Goal: Task Accomplishment & Management: Use online tool/utility

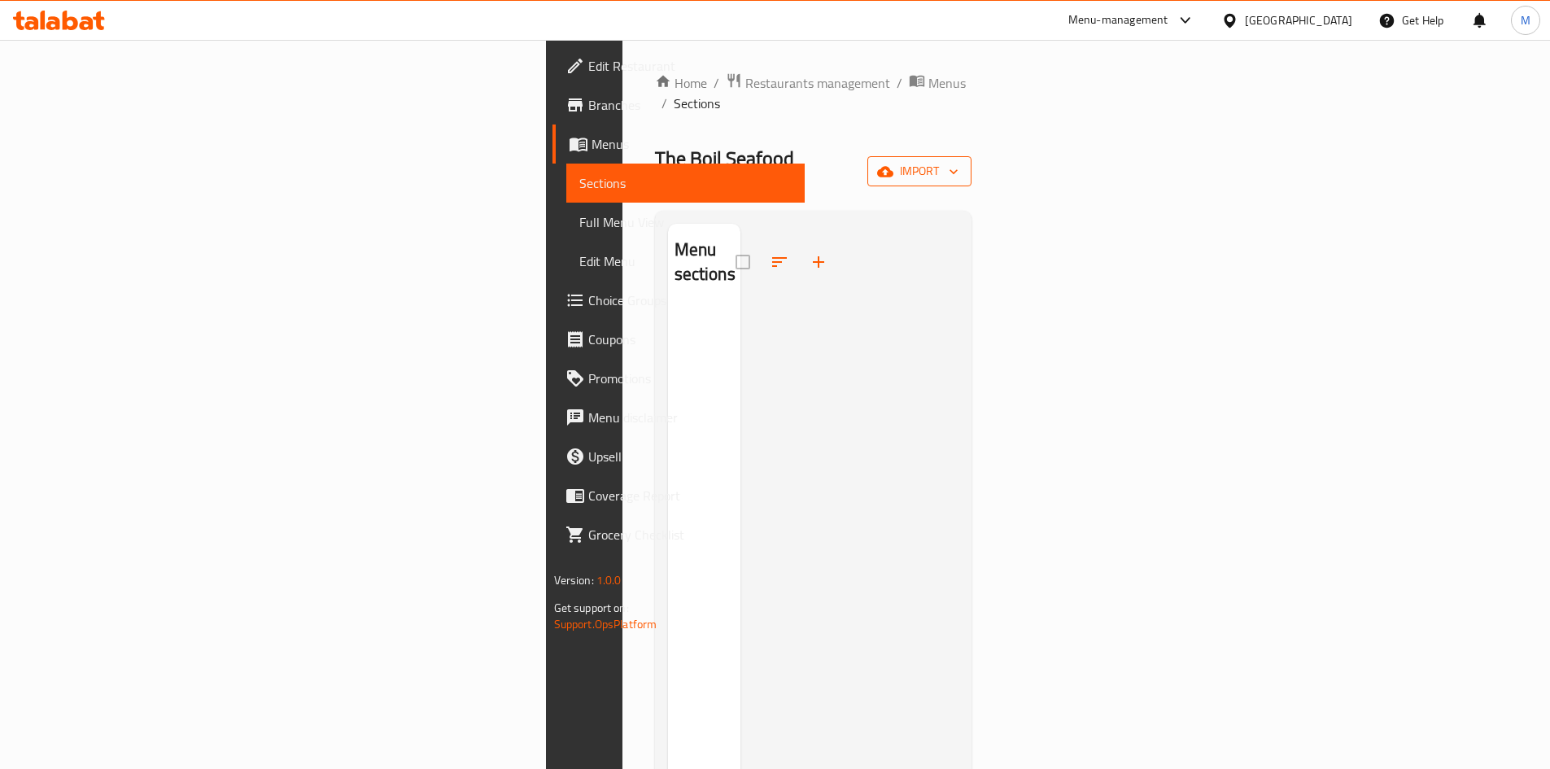
click at [958, 161] on span "import" at bounding box center [919, 171] width 78 height 20
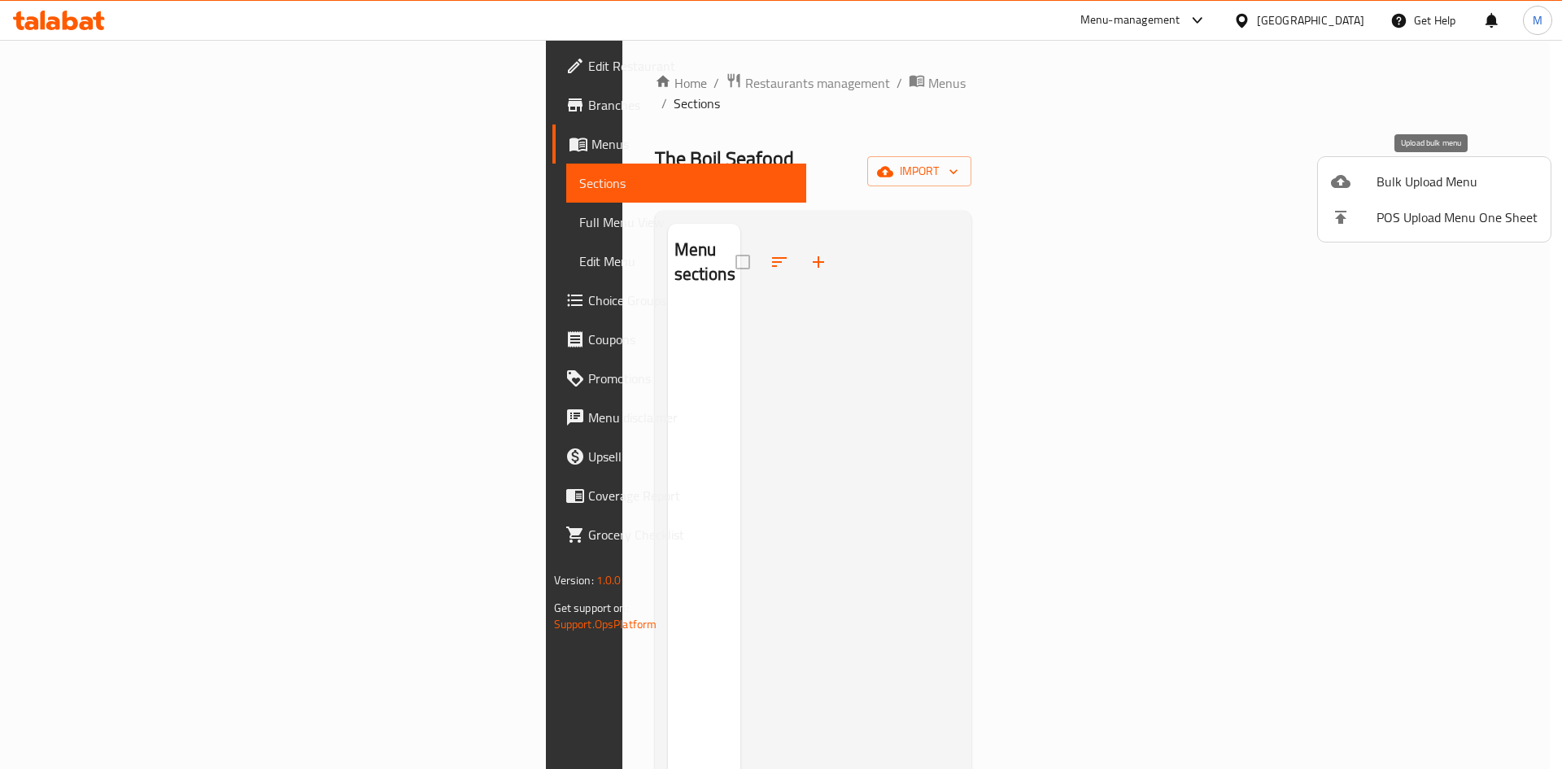
click at [1356, 172] on div at bounding box center [1354, 182] width 46 height 20
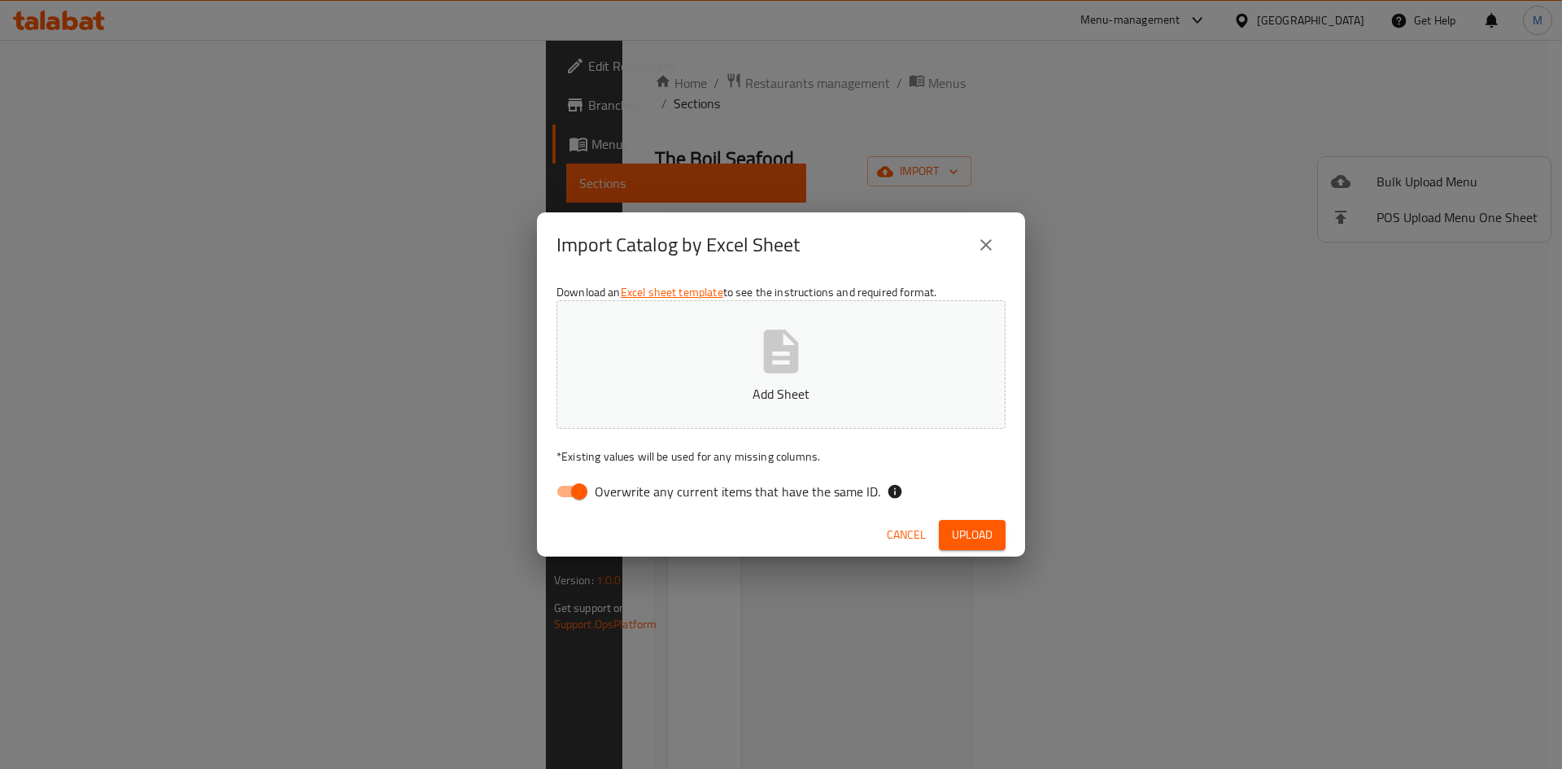
click at [826, 323] on button "Add Sheet" at bounding box center [781, 364] width 449 height 129
click at [779, 482] on span "Overwrite any current items that have the same ID." at bounding box center [738, 492] width 286 height 20
click at [626, 482] on input "Overwrite any current items that have the same ID." at bounding box center [579, 491] width 93 height 31
checkbox input "false"
click at [963, 545] on button "Upload" at bounding box center [972, 535] width 67 height 30
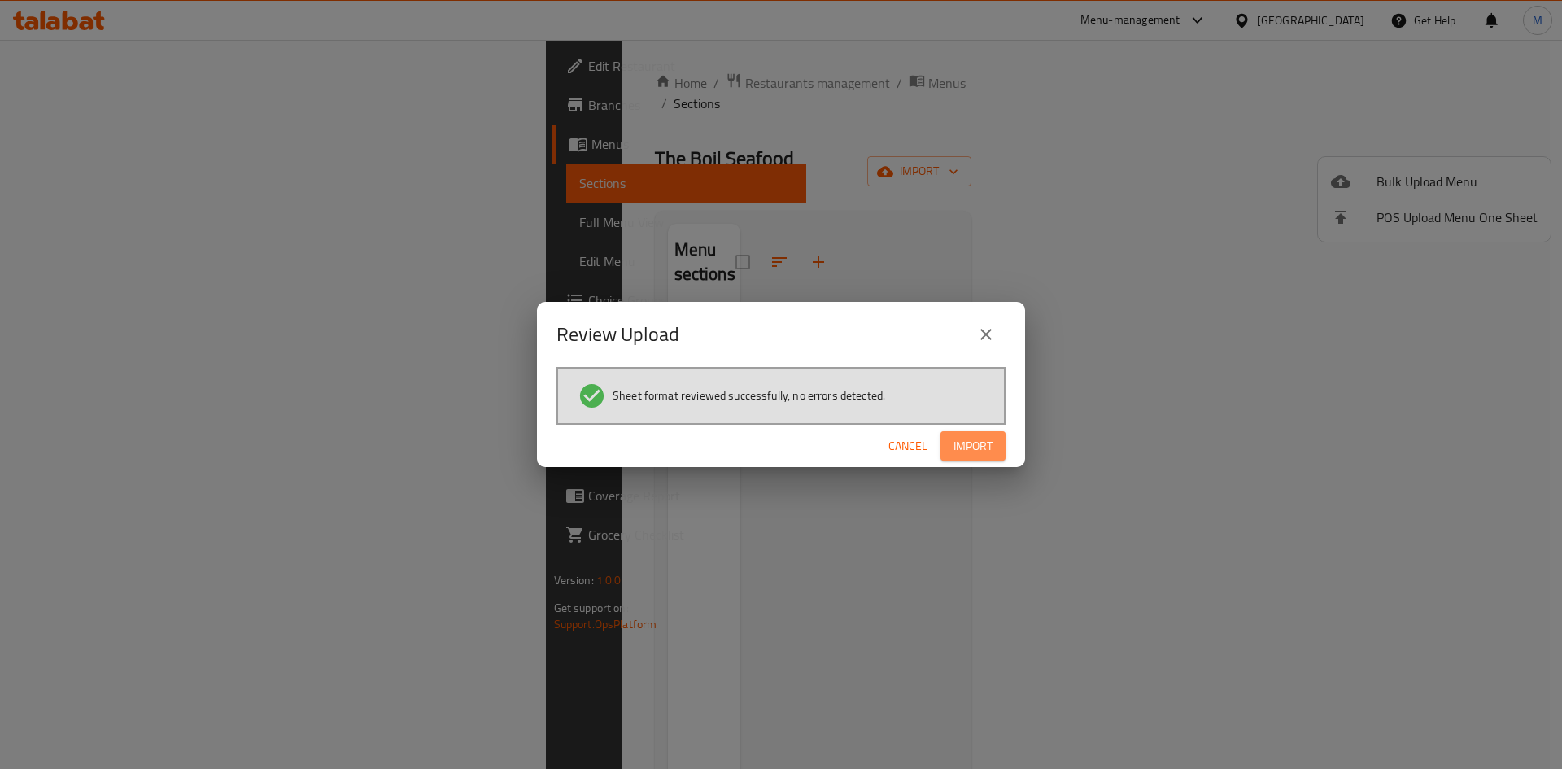
click at [992, 453] on span "Import" at bounding box center [973, 446] width 39 height 20
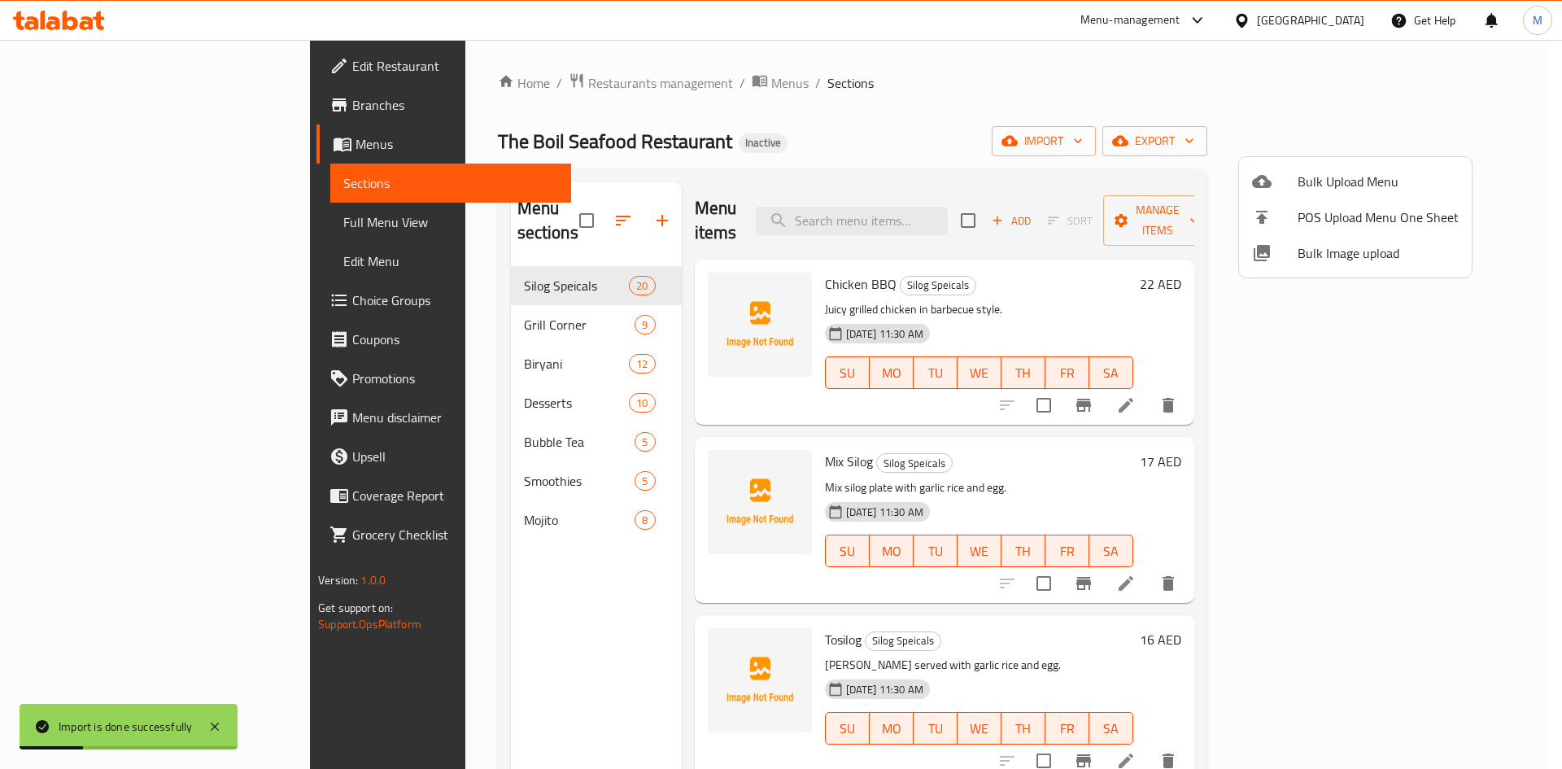
click at [101, 113] on div at bounding box center [781, 384] width 1562 height 769
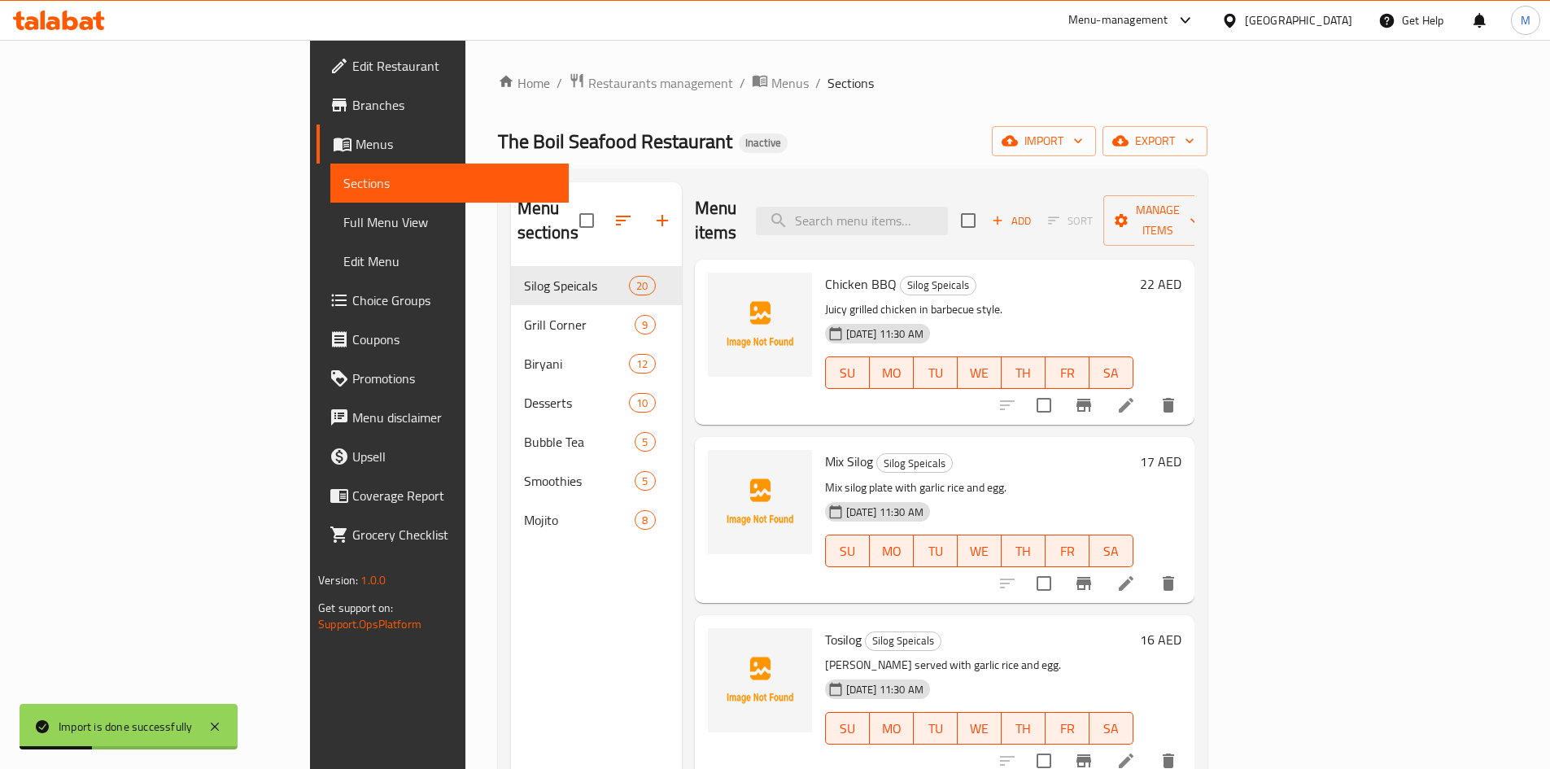
click at [352, 113] on span "Branches" at bounding box center [453, 105] width 203 height 20
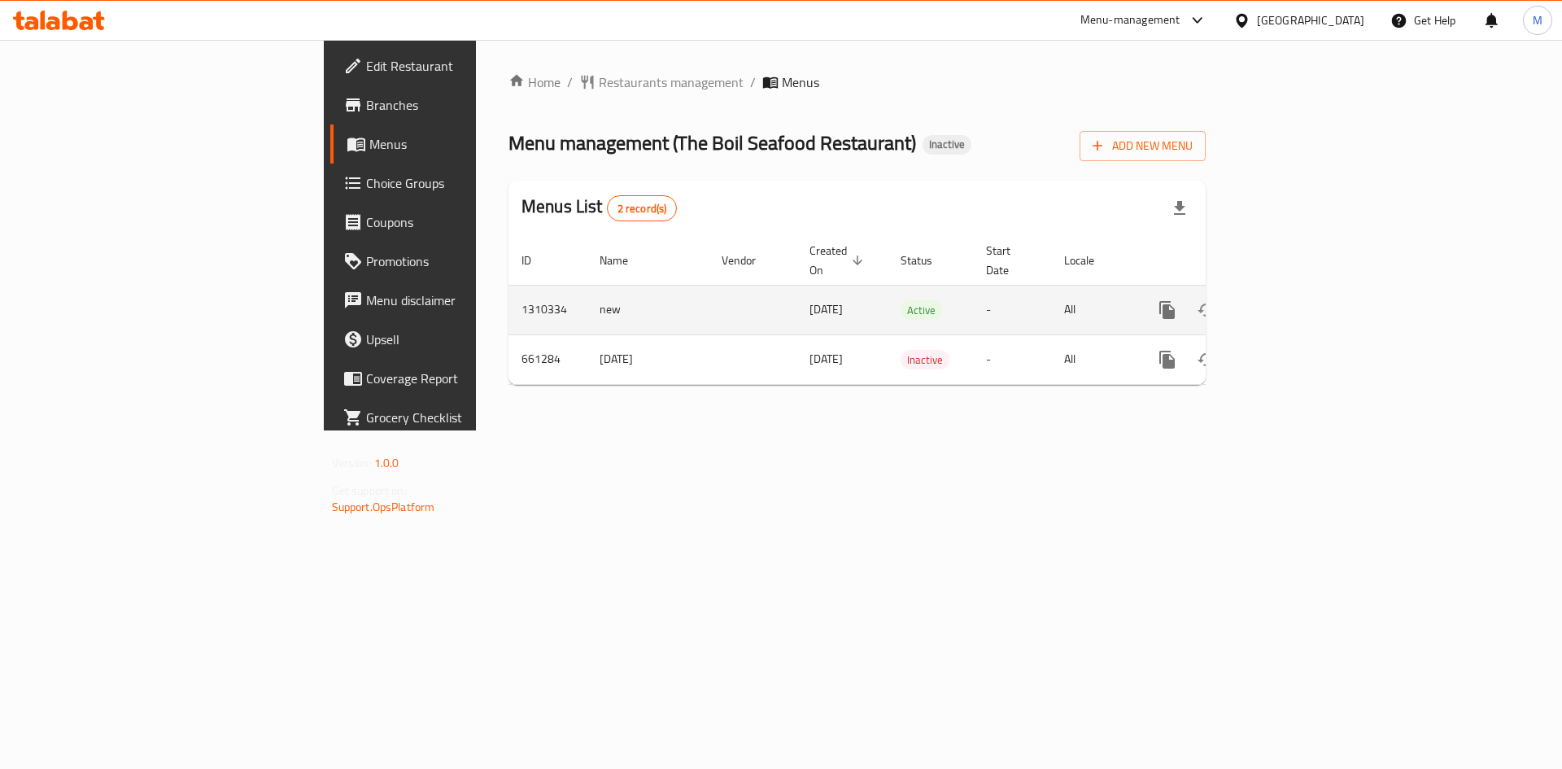
click at [1294, 300] on icon "enhanced table" at bounding box center [1285, 310] width 20 height 20
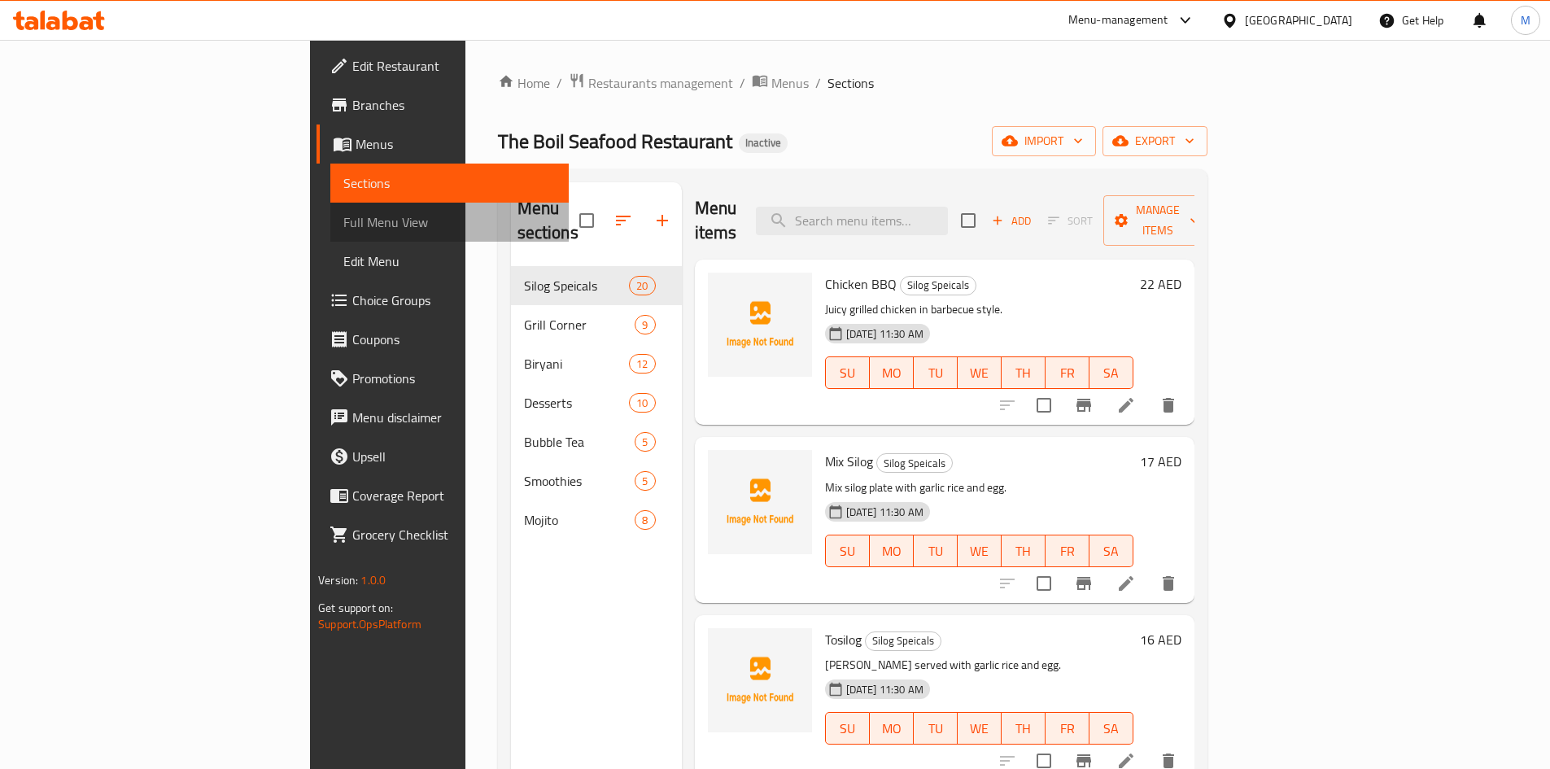
click at [343, 225] on span "Full Menu View" at bounding box center [449, 222] width 212 height 20
click at [343, 224] on span "Full Menu View" at bounding box center [449, 222] width 212 height 20
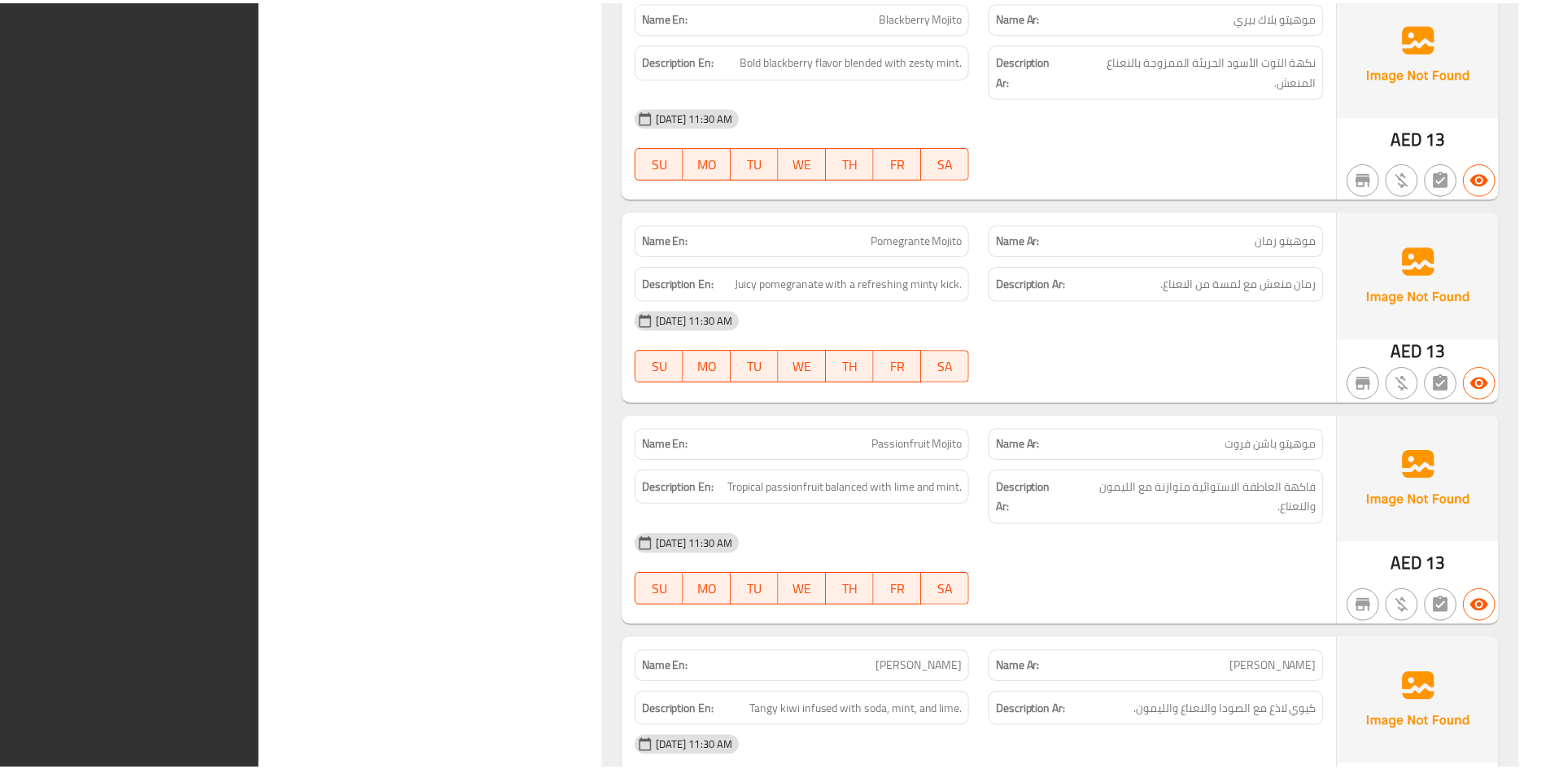
scroll to position [15060, 0]
